Goal: Transaction & Acquisition: Book appointment/travel/reservation

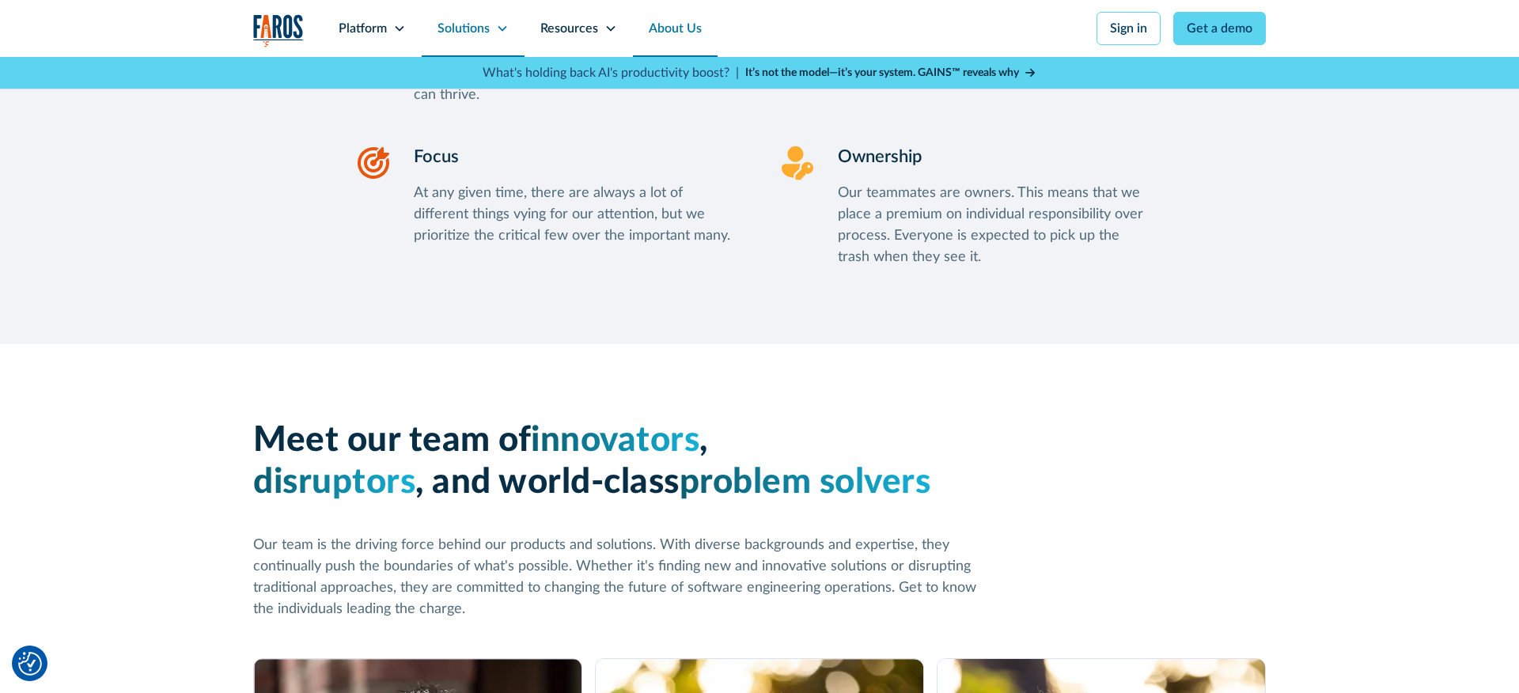
click at [440, 41] on div "Solutions" at bounding box center [473, 28] width 103 height 57
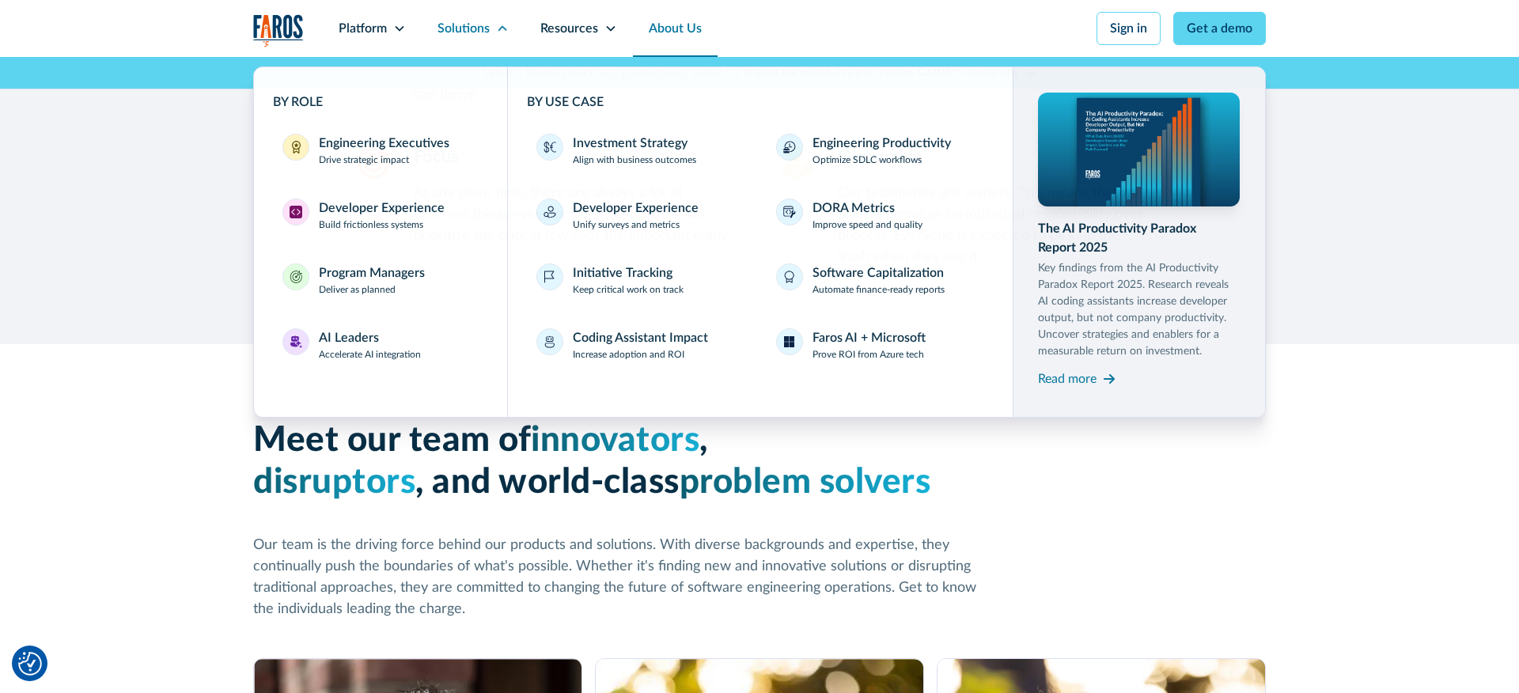
click at [252, 29] on div "Platform Unlock engineering productivity at scale. Stay ahead with products des…" at bounding box center [759, 44] width 1519 height 89
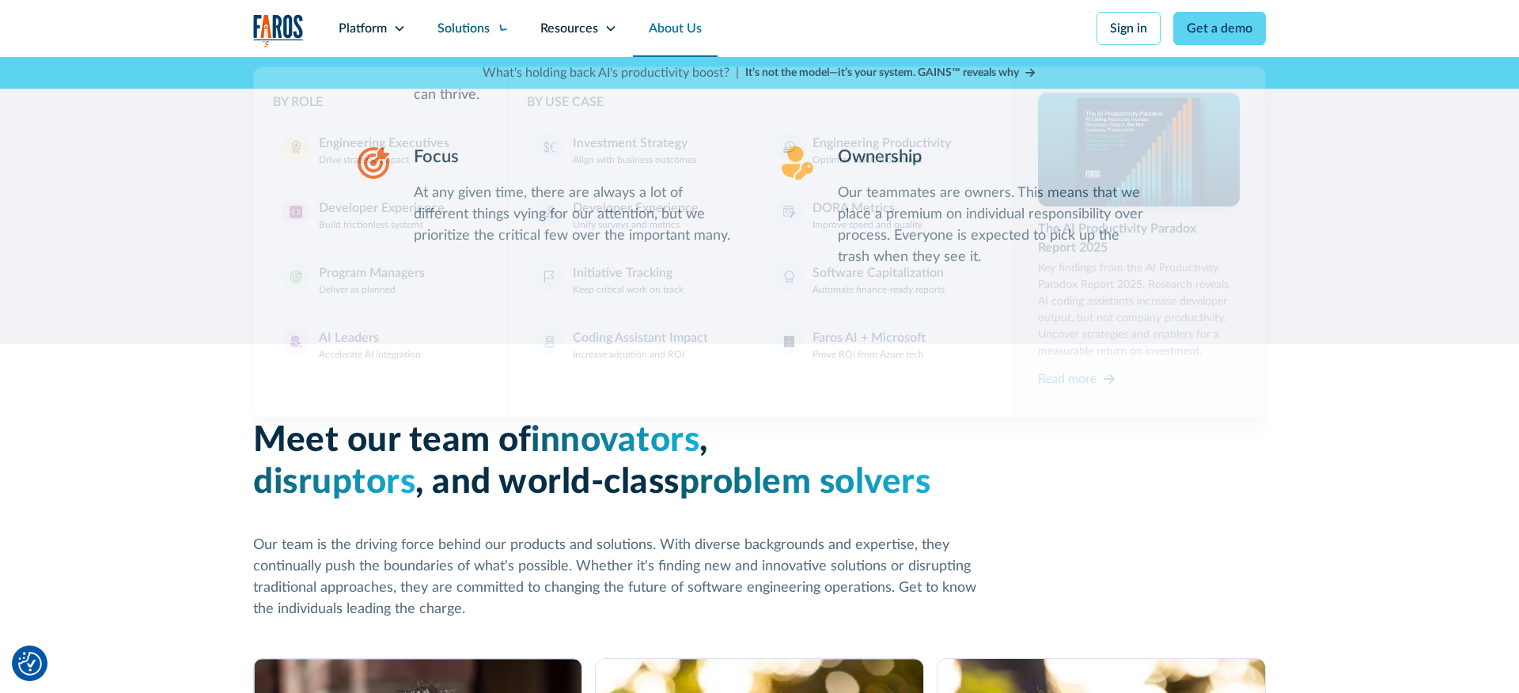
click at [263, 28] on img "home" at bounding box center [278, 30] width 51 height 32
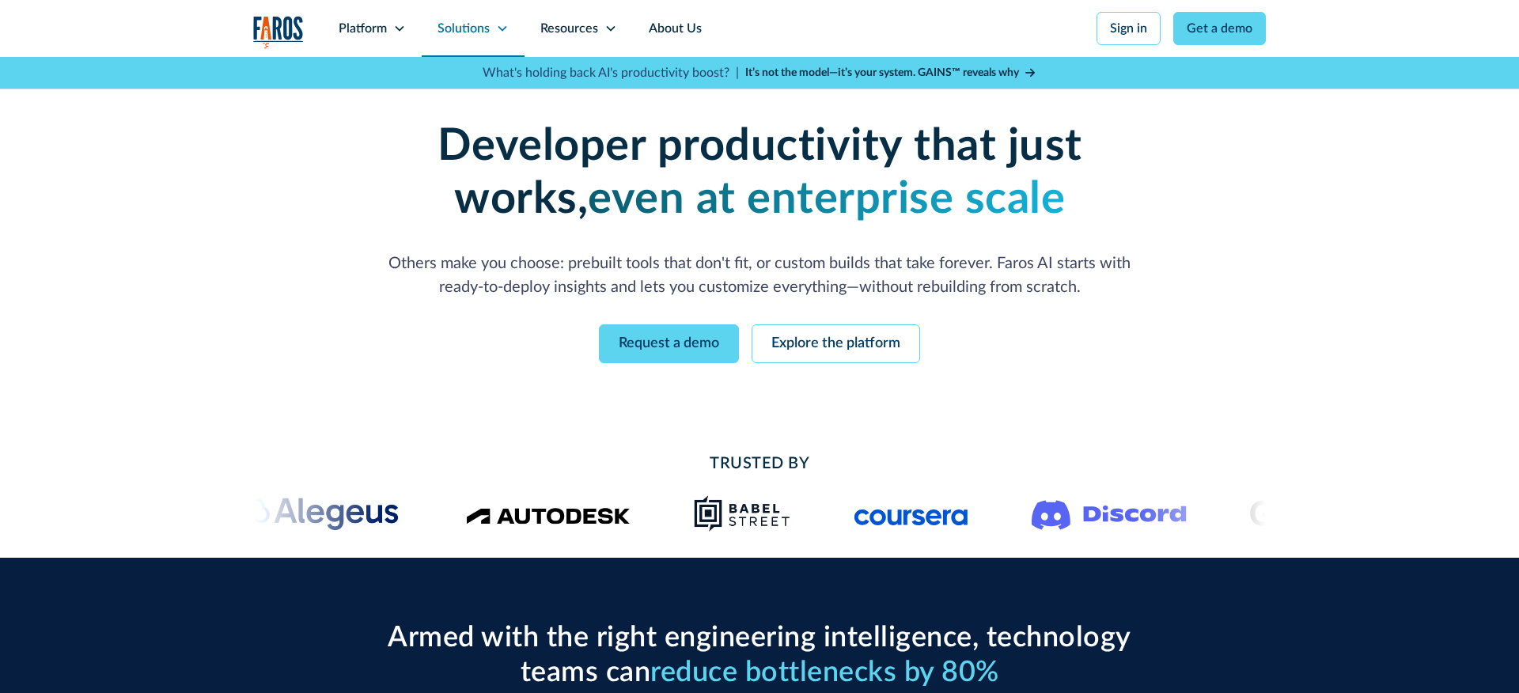
click at [472, 39] on div "Solutions" at bounding box center [473, 28] width 103 height 57
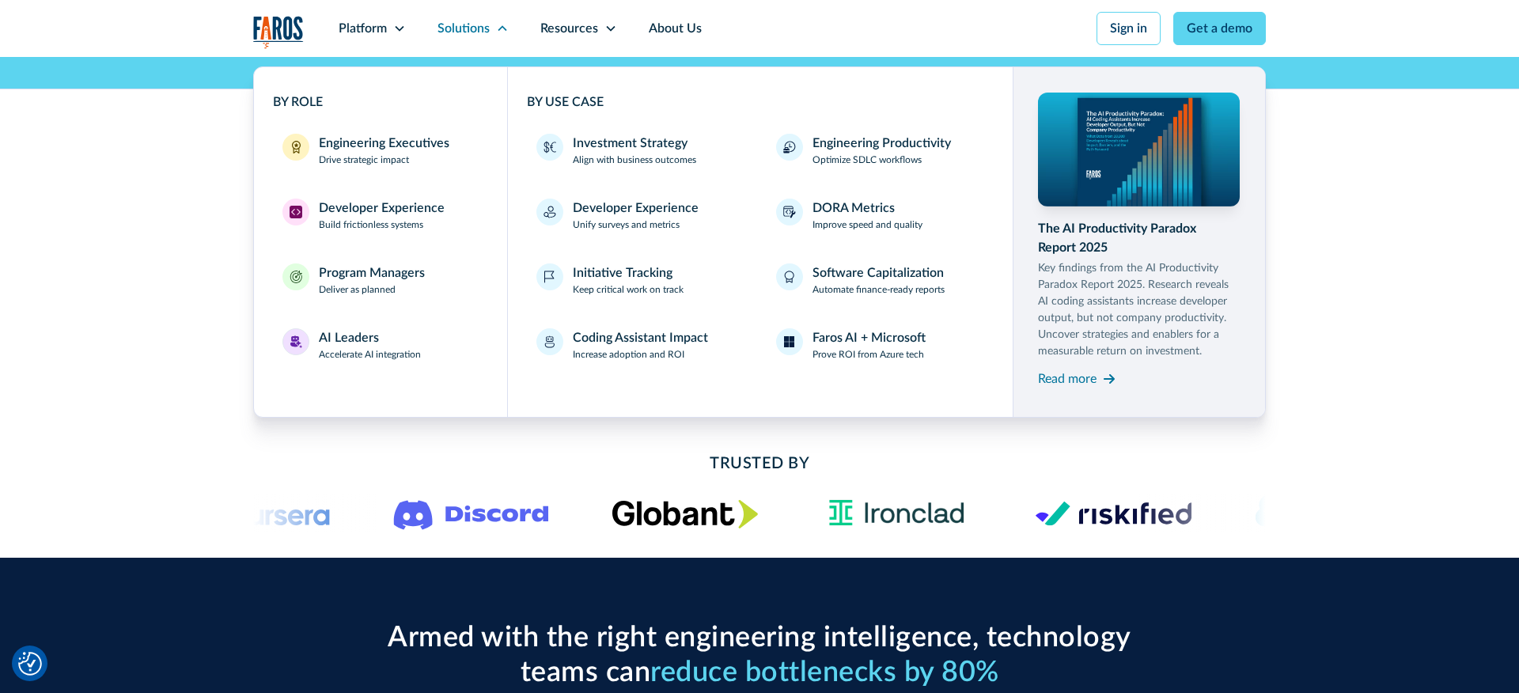
drag, startPoint x: 1491, startPoint y: 248, endPoint x: 1469, endPoint y: 241, distance: 22.8
click at [1490, 248] on div "Developer productivity that just works, even at enterprise scale Others make yo…" at bounding box center [759, 242] width 1519 height 370
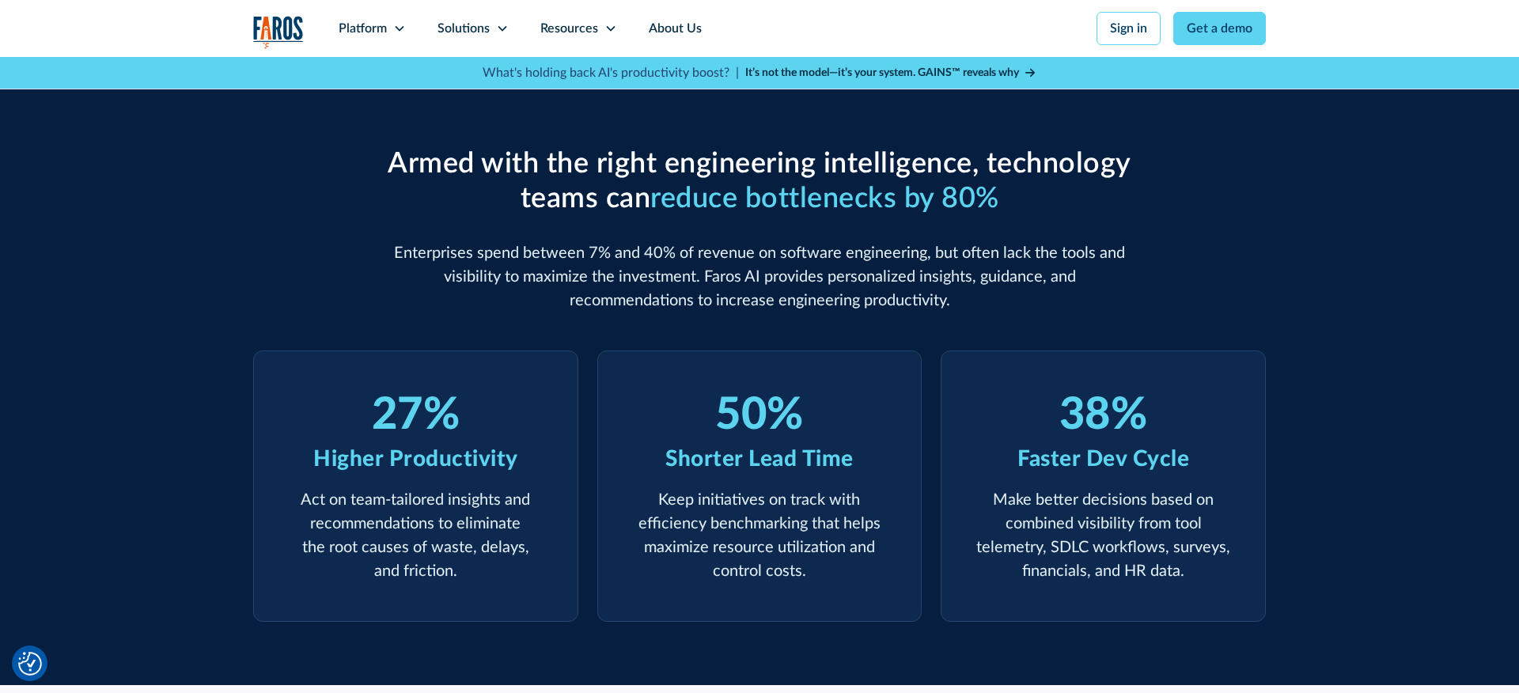
scroll to position [477, 0]
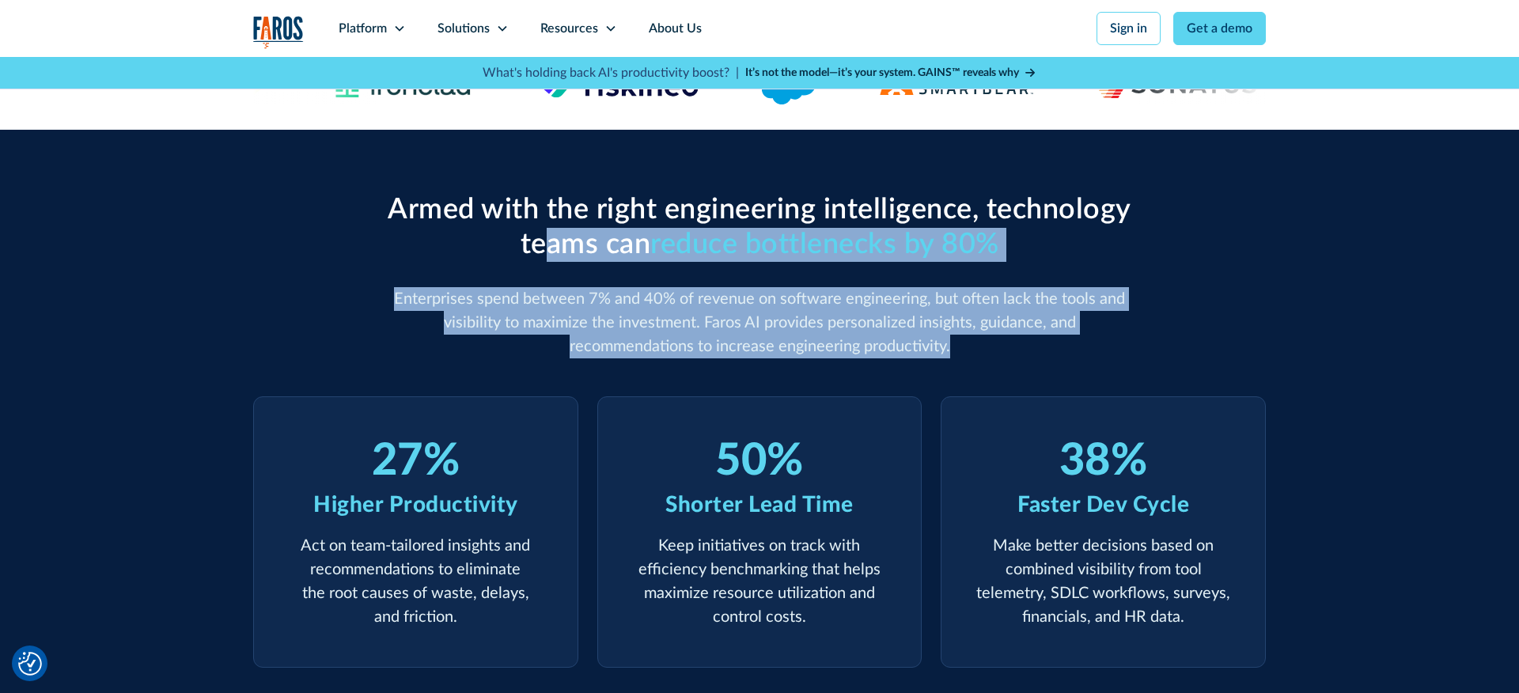
drag, startPoint x: 540, startPoint y: 243, endPoint x: 885, endPoint y: 338, distance: 358.6
click at [885, 338] on div "Armed with the right engineering intelligence, technology teams can reduce bott…" at bounding box center [760, 275] width 760 height 165
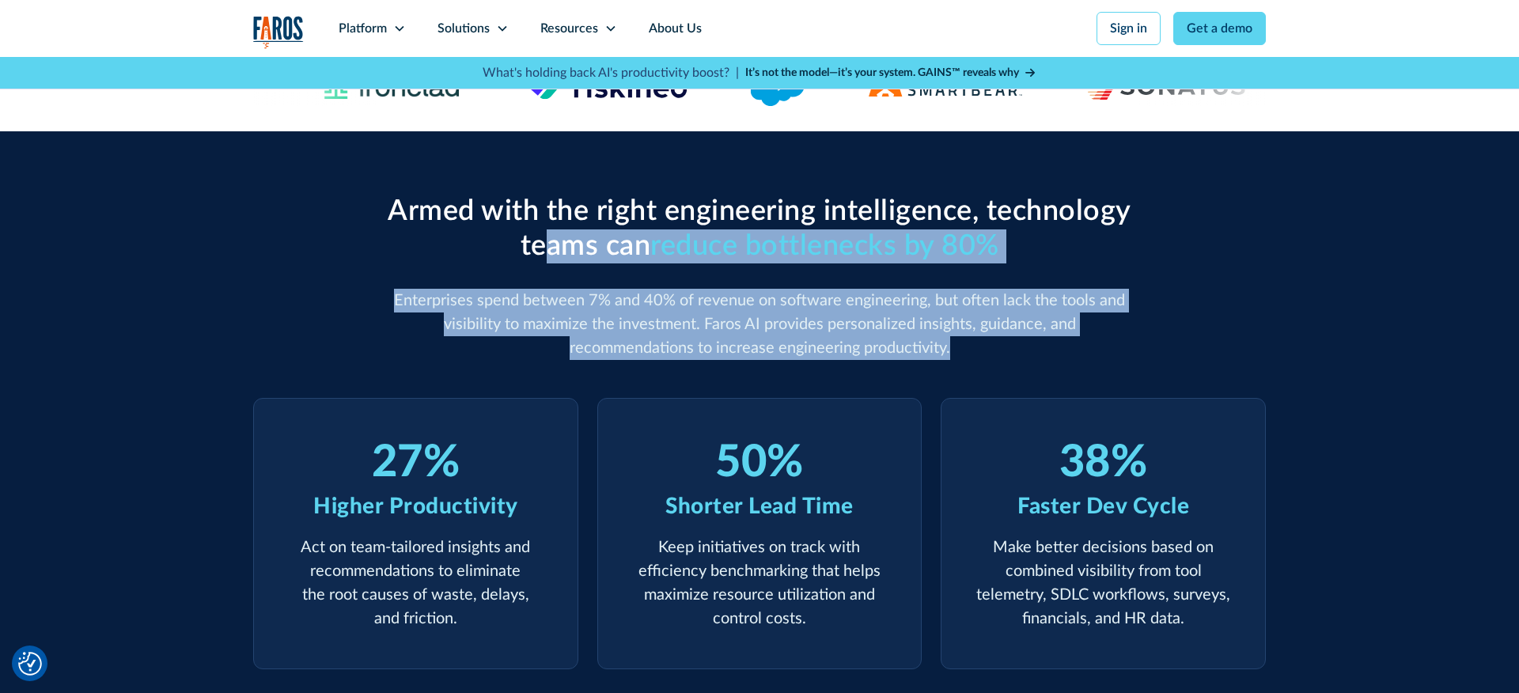
click at [885, 338] on p "Enterprises spend between 7% and 40% of revenue on software engineering, but of…" at bounding box center [760, 324] width 760 height 71
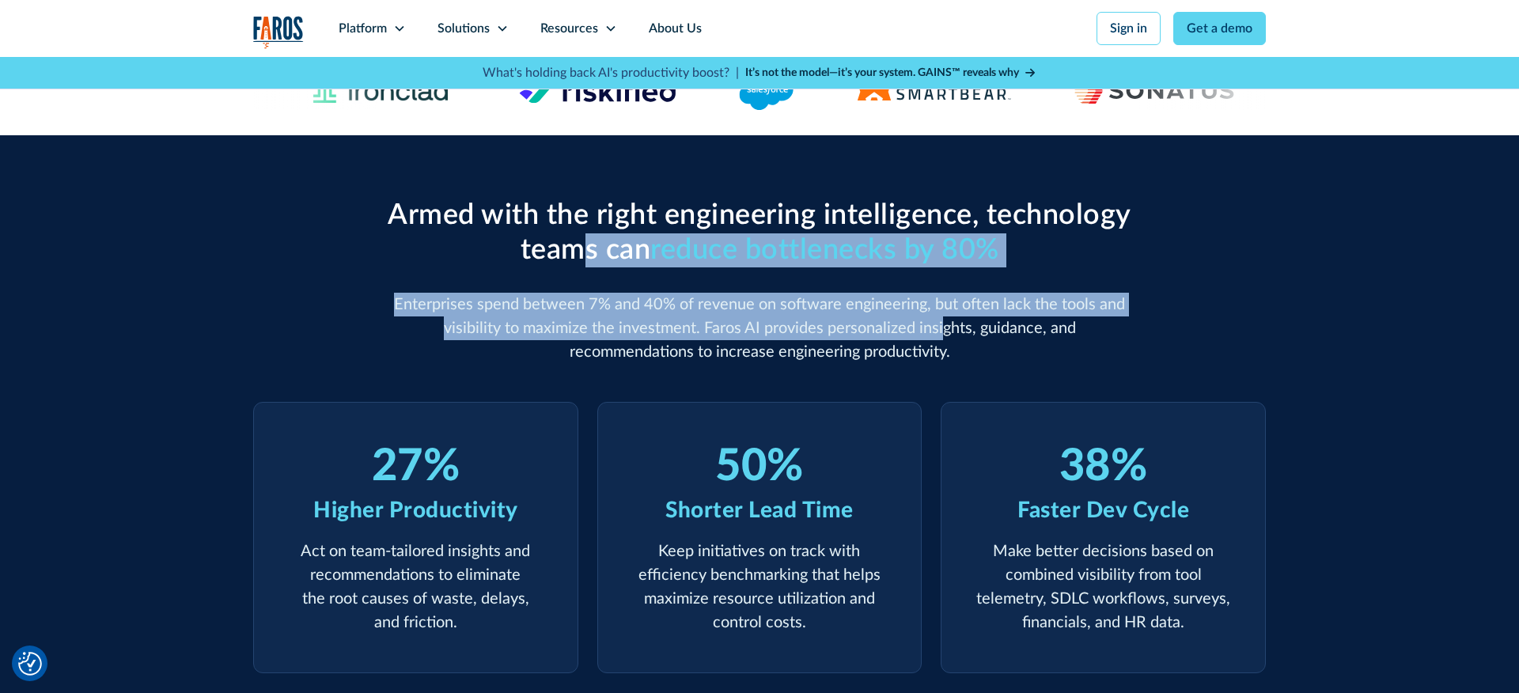
drag, startPoint x: 874, startPoint y: 334, endPoint x: 569, endPoint y: 265, distance: 312.3
click at [569, 265] on div "Armed with the right engineering intelligence, technology teams can reduce bott…" at bounding box center [760, 281] width 760 height 165
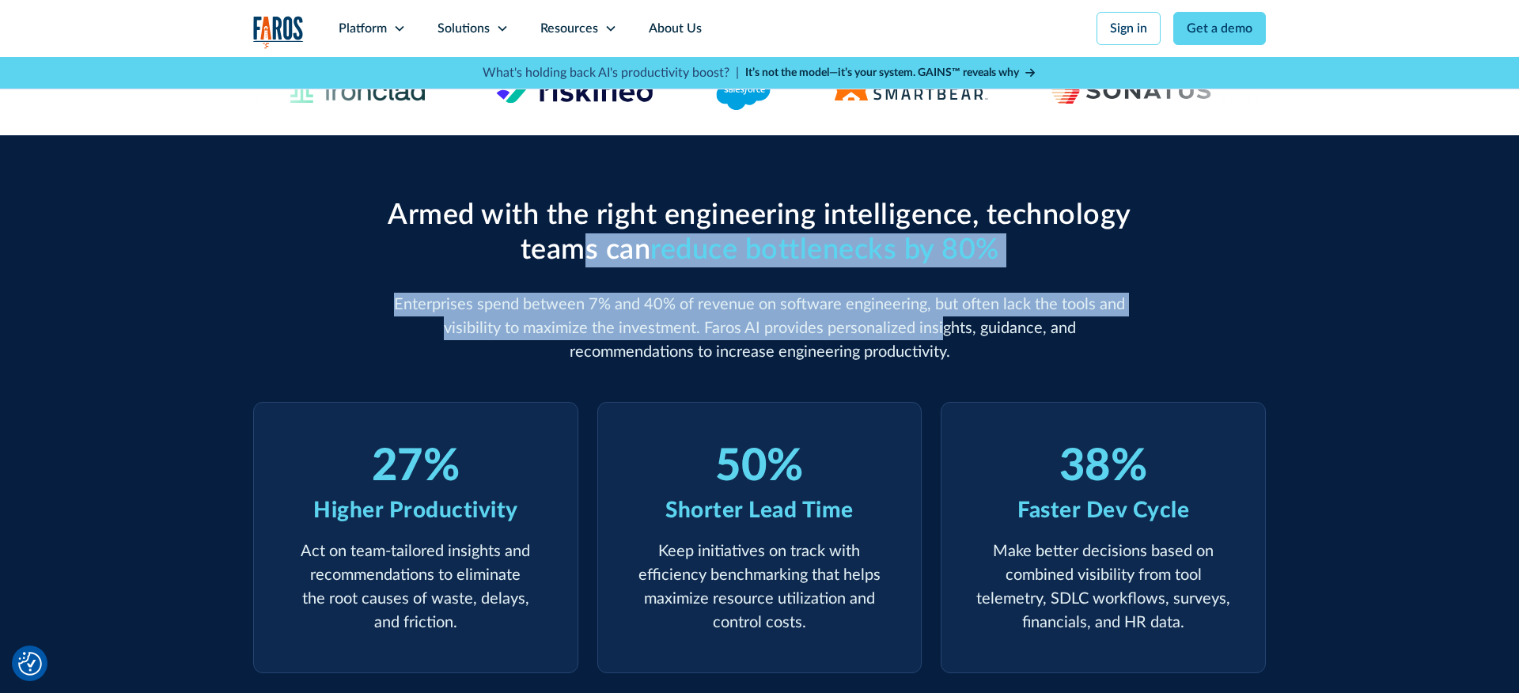
scroll to position [609, 0]
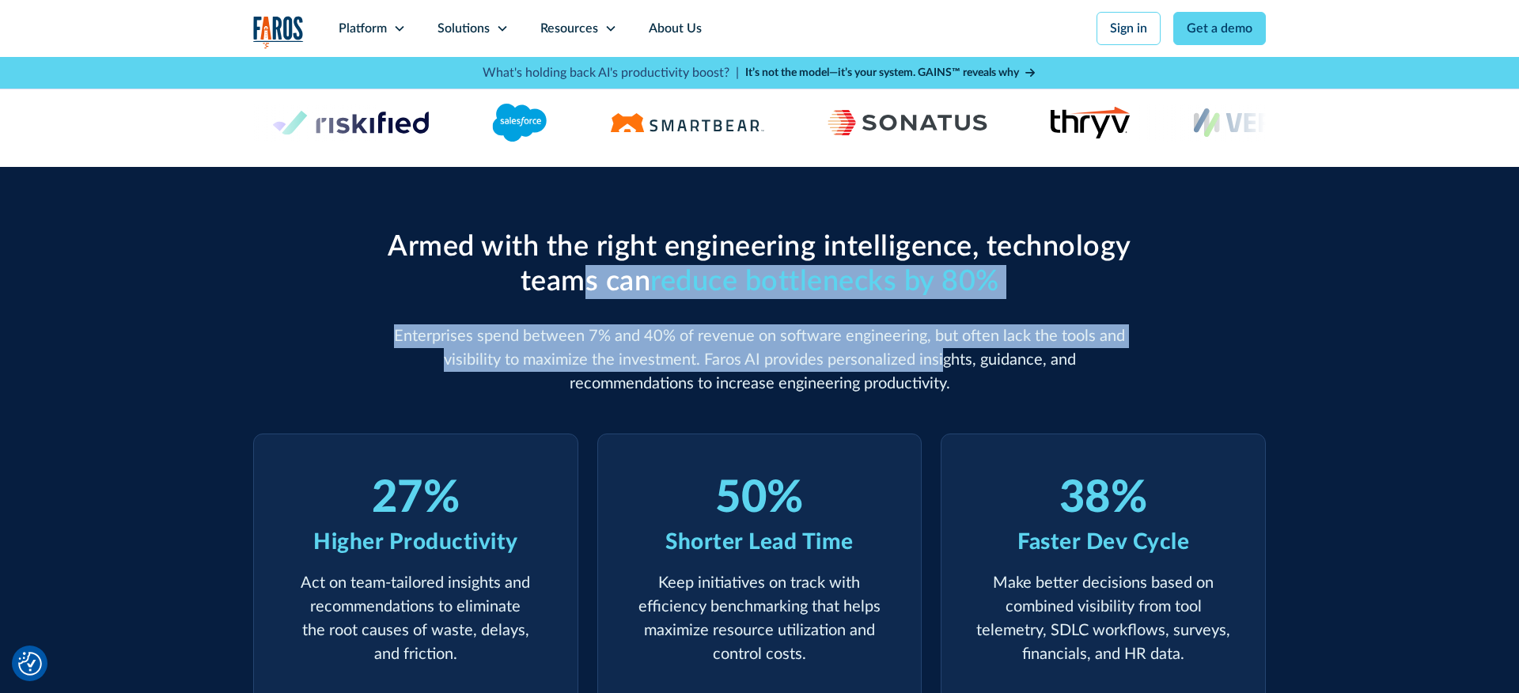
click at [1024, 328] on p "Enterprises spend between 7% and 40% of revenue on software engineering, but of…" at bounding box center [760, 359] width 760 height 71
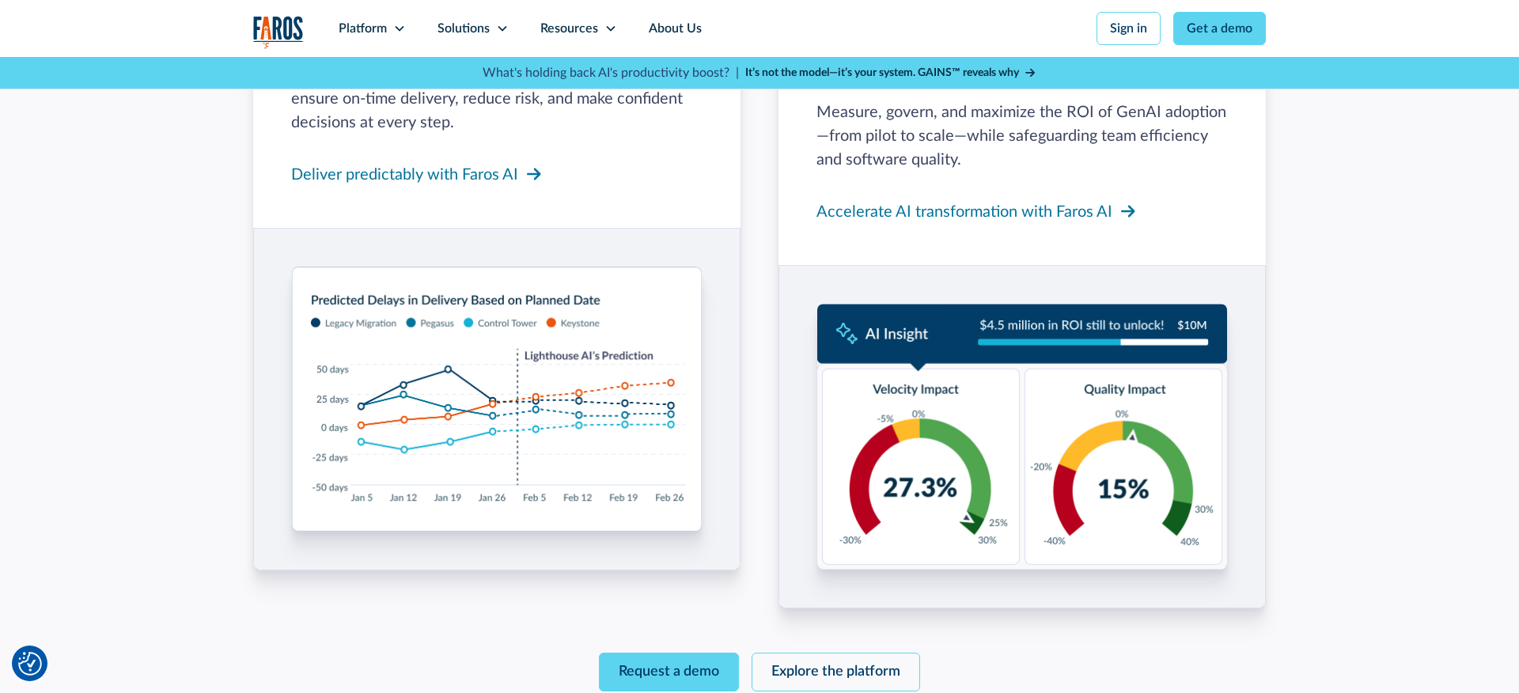
scroll to position [2018, 0]
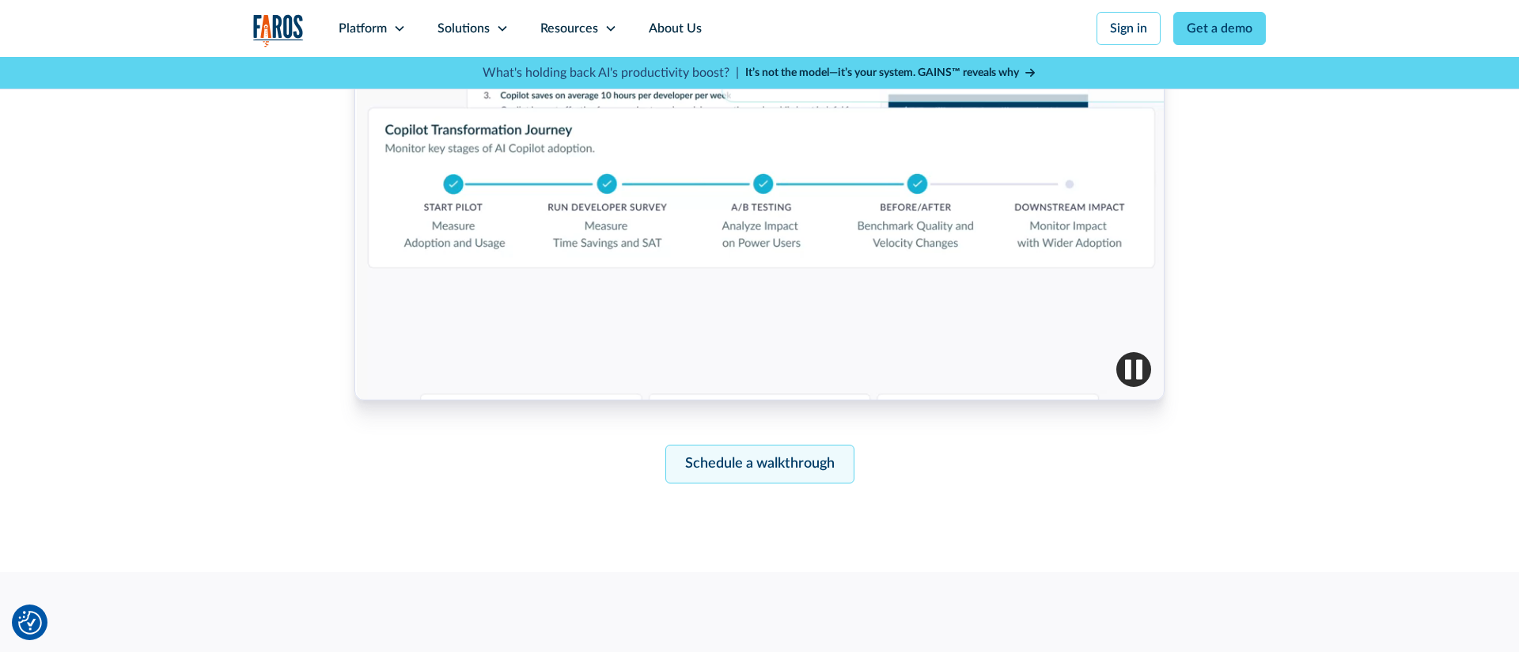
click at [772, 460] on link "Schedule a walkthrough" at bounding box center [759, 464] width 189 height 39
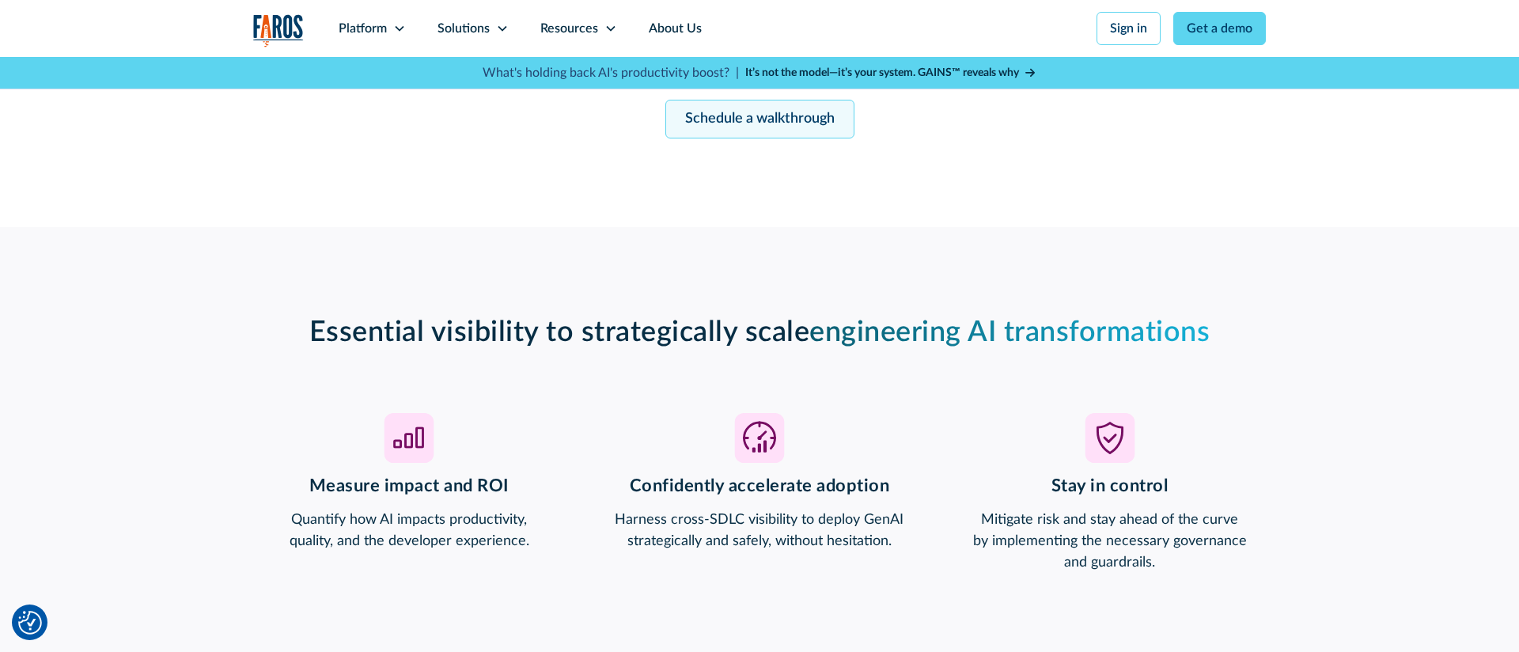
click at [730, 122] on link "Schedule a walkthrough" at bounding box center [759, 119] width 189 height 39
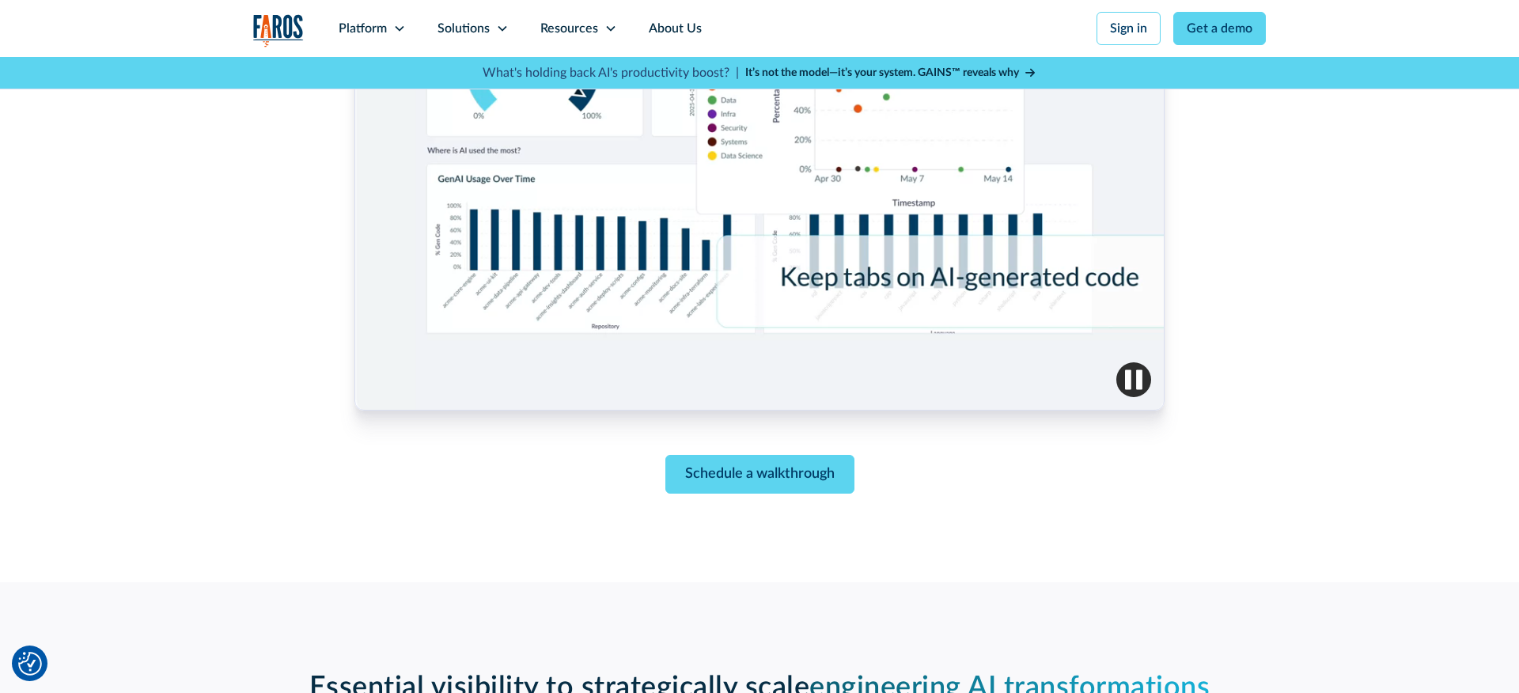
scroll to position [707, 0]
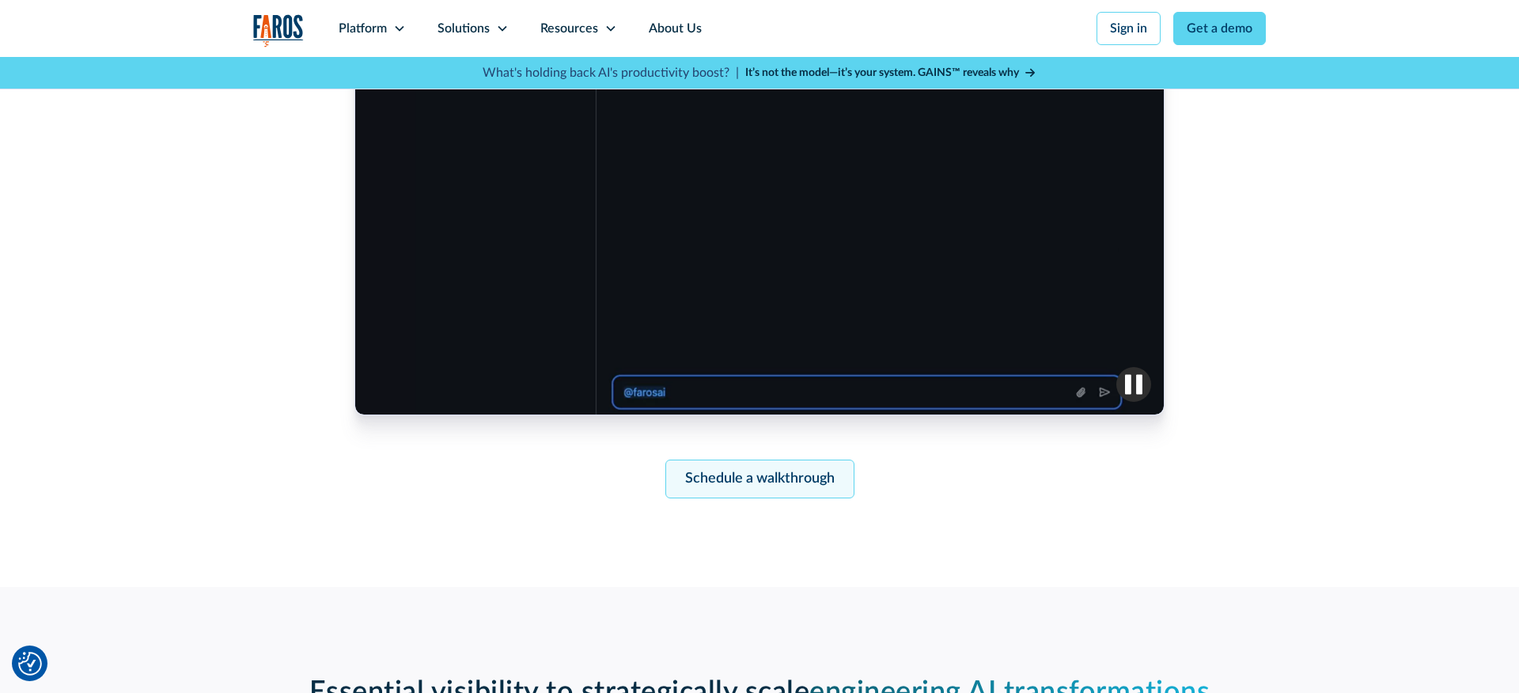
click at [746, 484] on link "Schedule a walkthrough" at bounding box center [759, 479] width 189 height 39
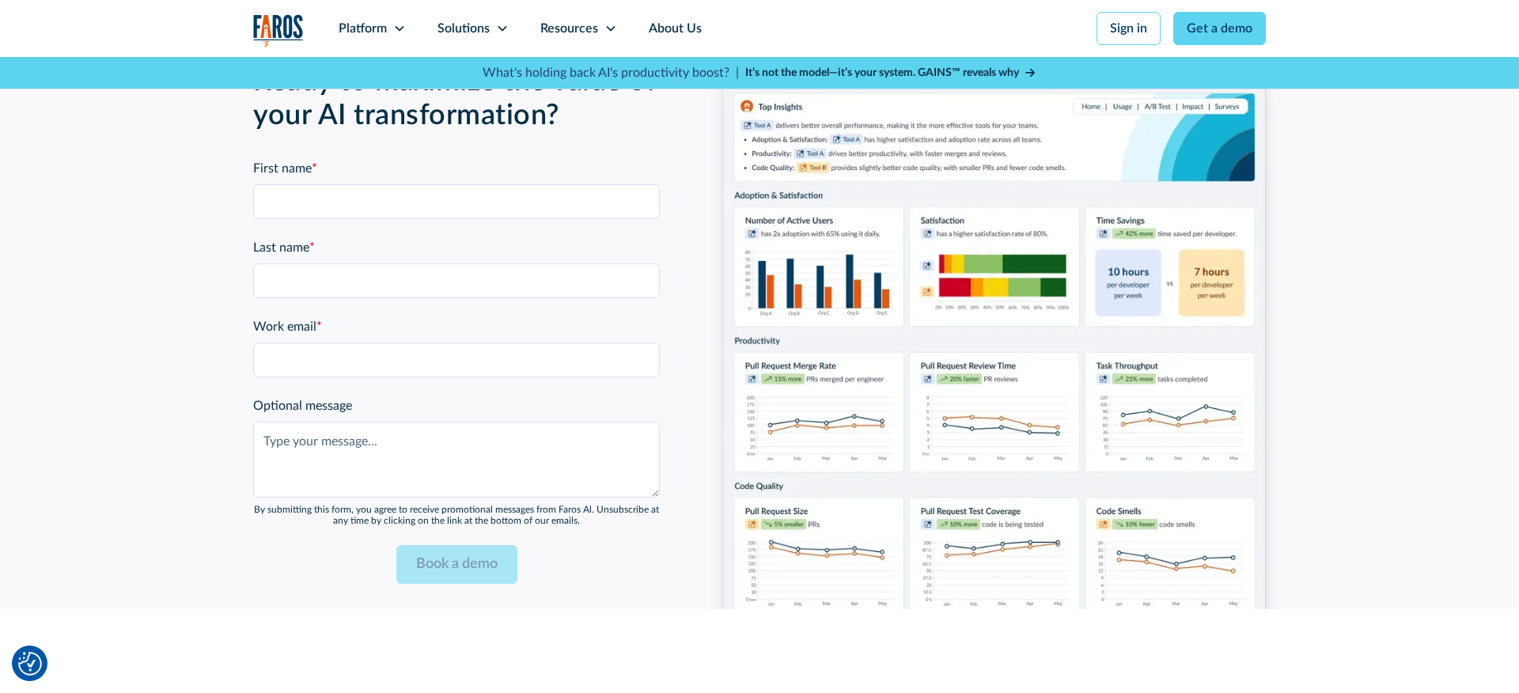
scroll to position [3917, 0]
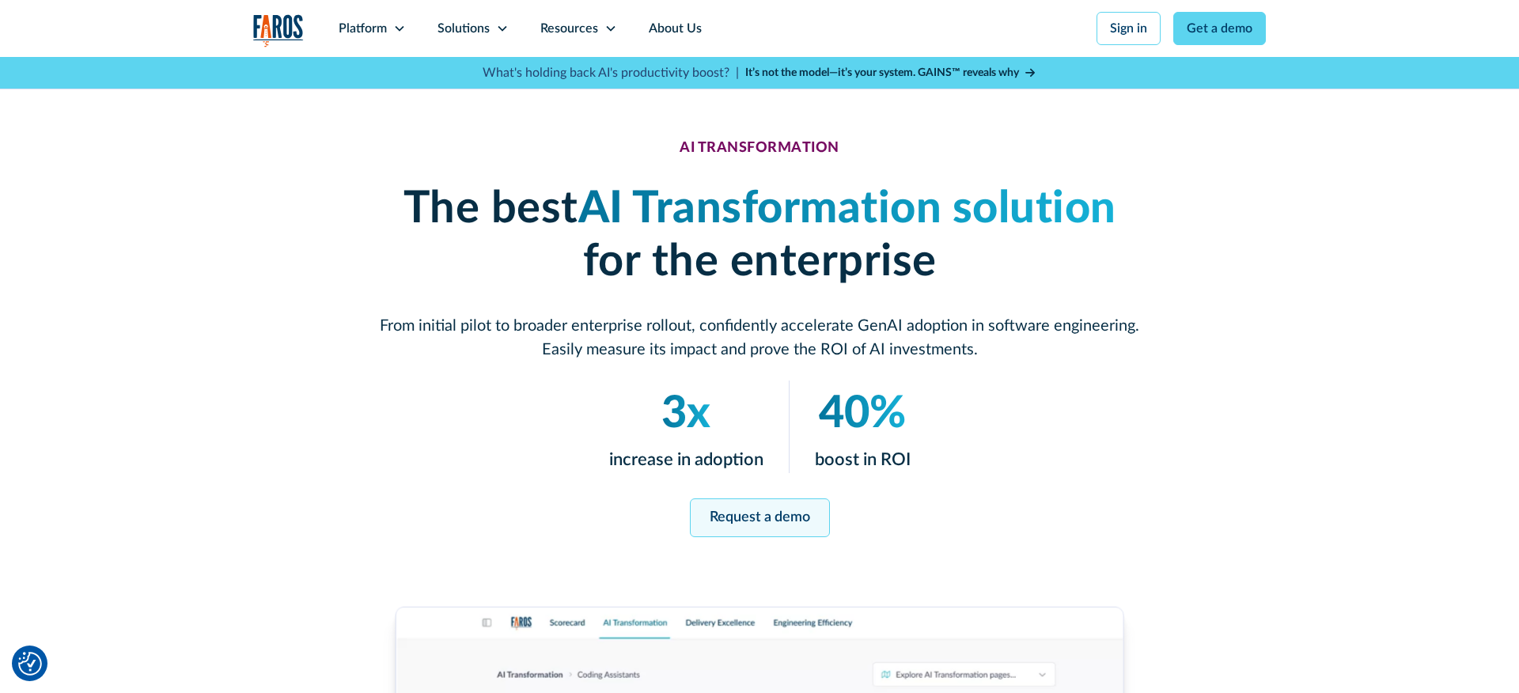
click at [787, 521] on link "Request a demo" at bounding box center [760, 517] width 140 height 39
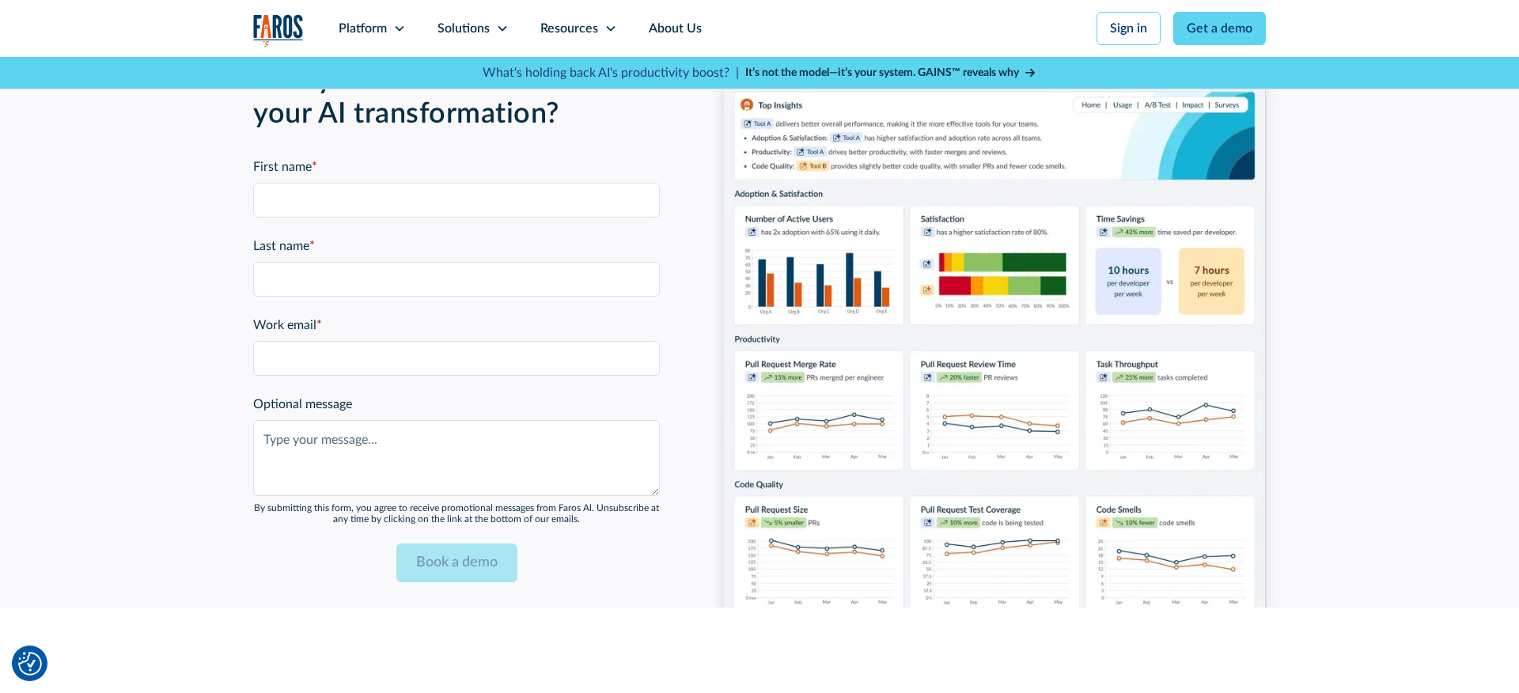
scroll to position [3917, 0]
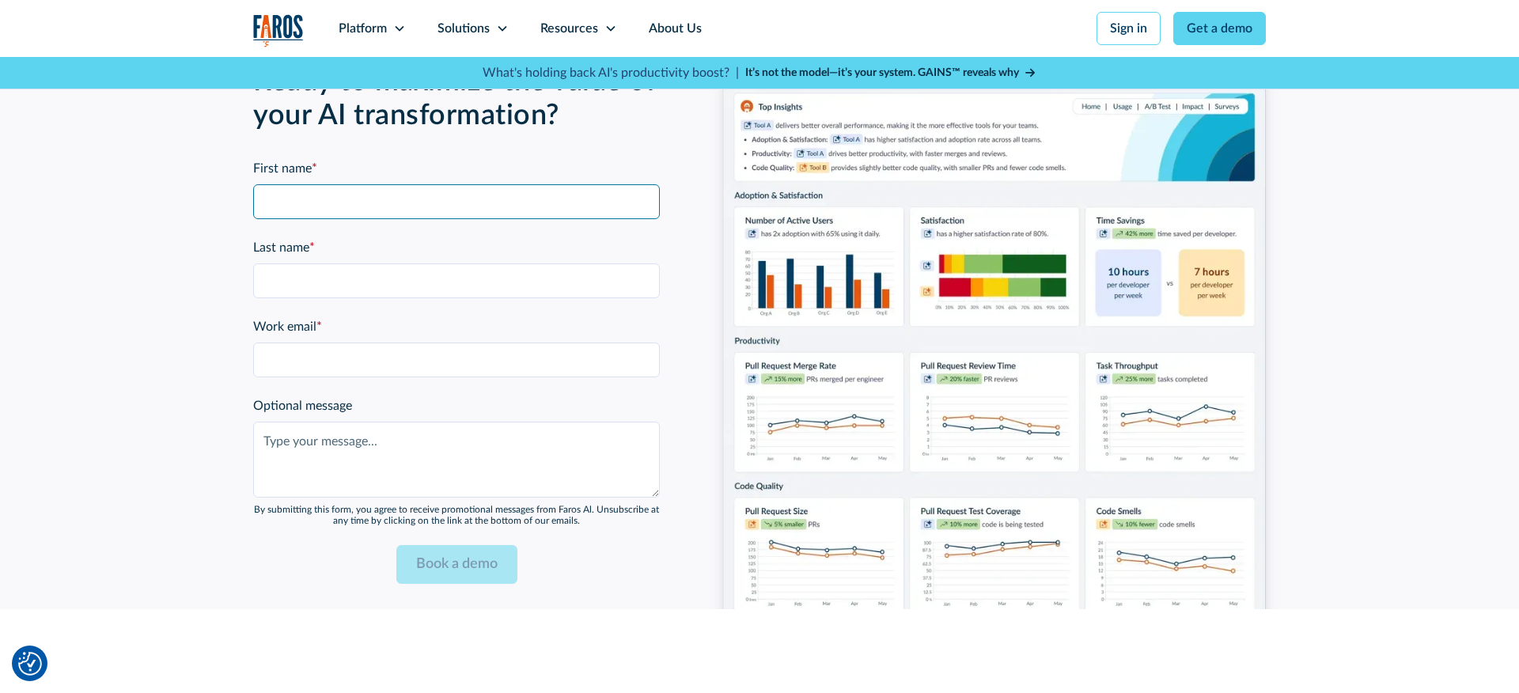
drag, startPoint x: 388, startPoint y: 199, endPoint x: 636, endPoint y: 146, distance: 254.2
click at [392, 199] on input "First name *" at bounding box center [456, 201] width 407 height 35
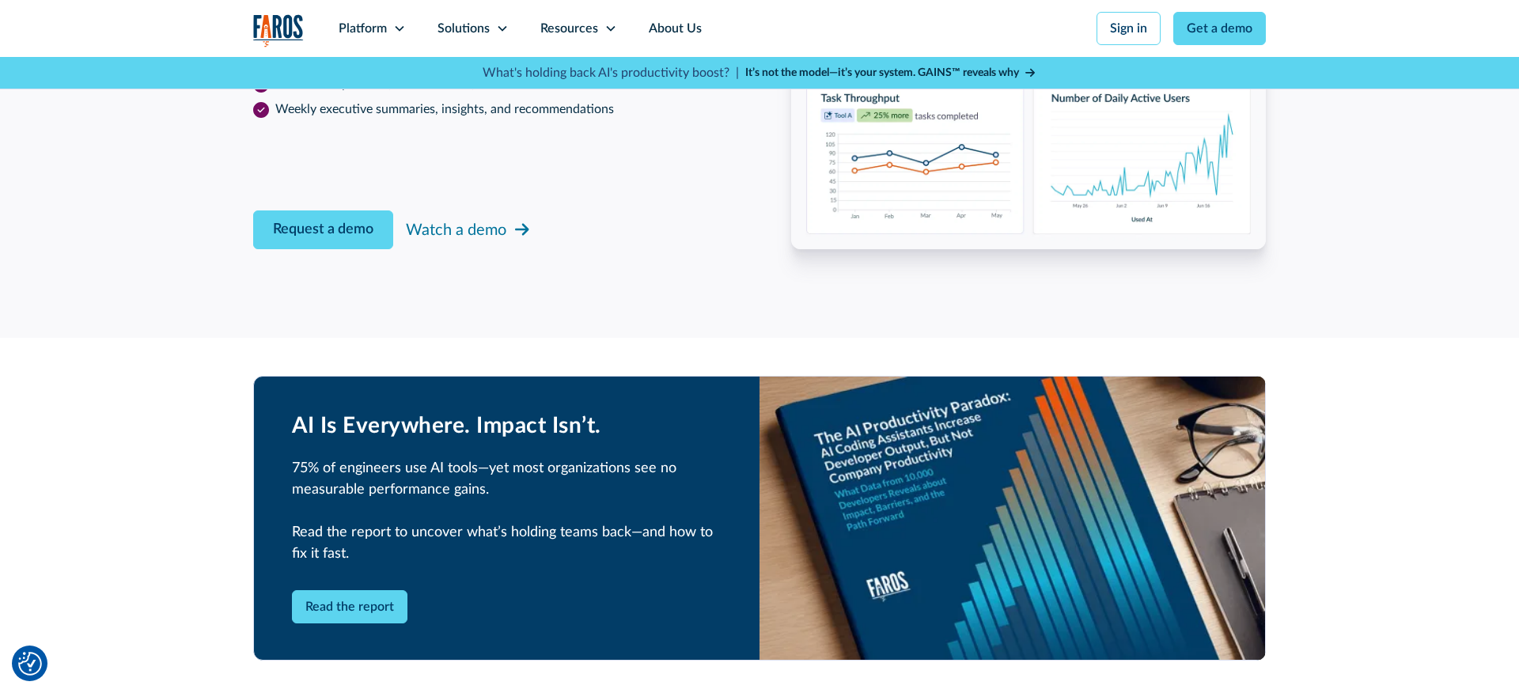
scroll to position [2731, 0]
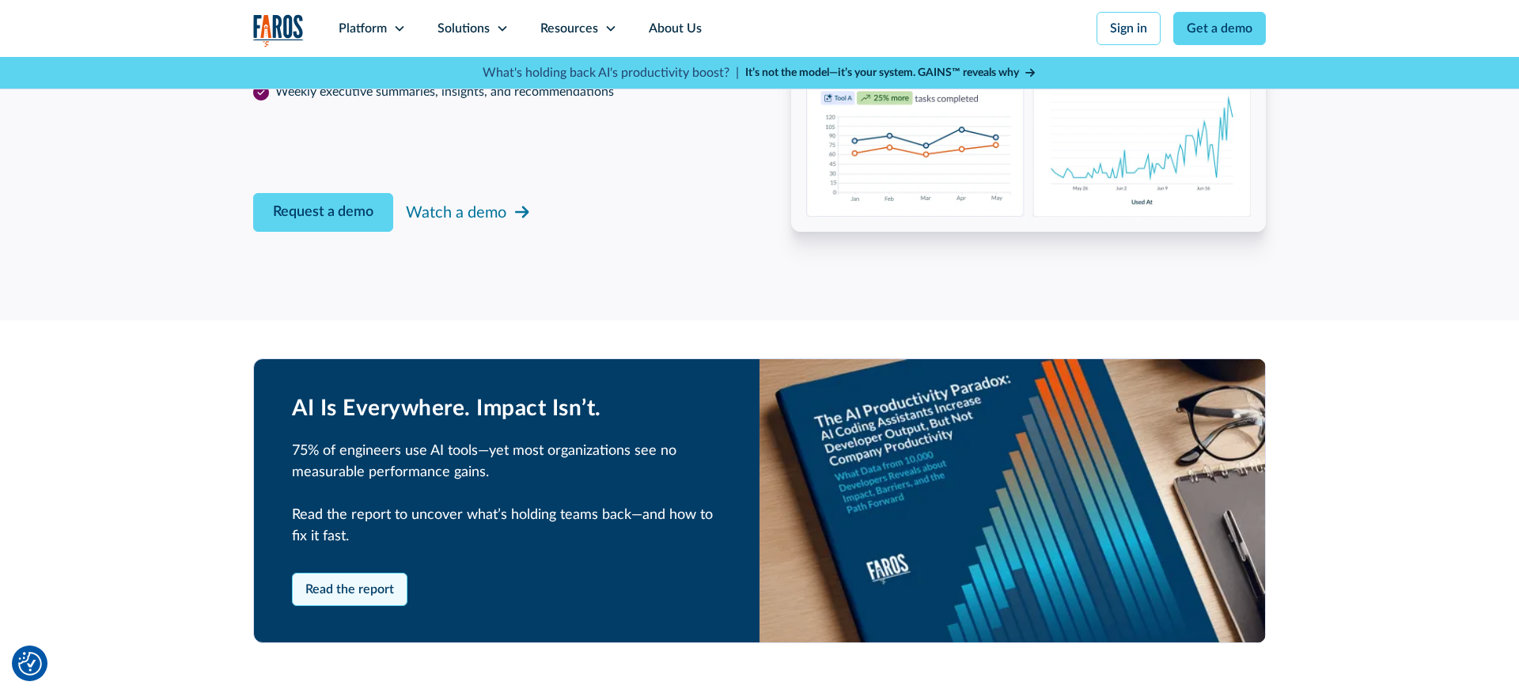
click at [350, 573] on link "Read the report" at bounding box center [350, 589] width 116 height 33
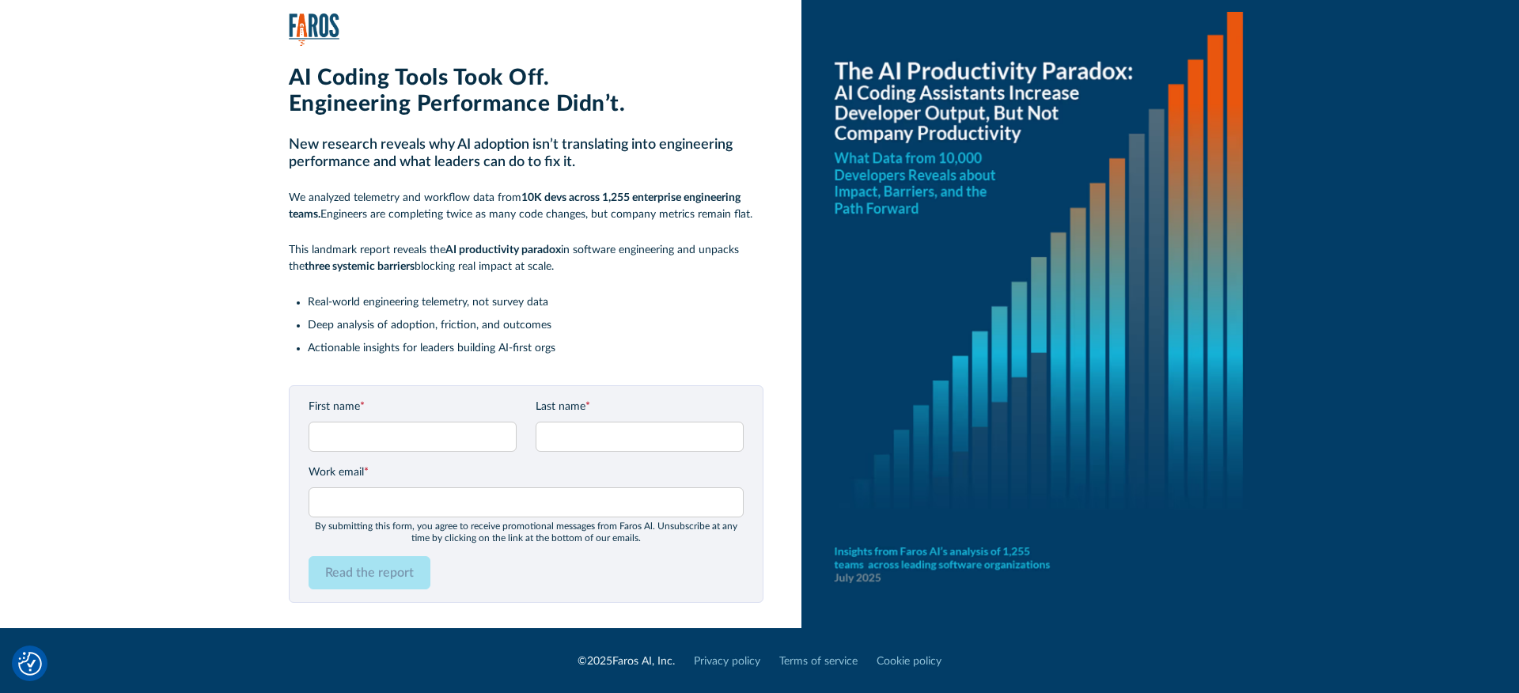
scroll to position [13, 0]
